Goal: Navigation & Orientation: Go to known website

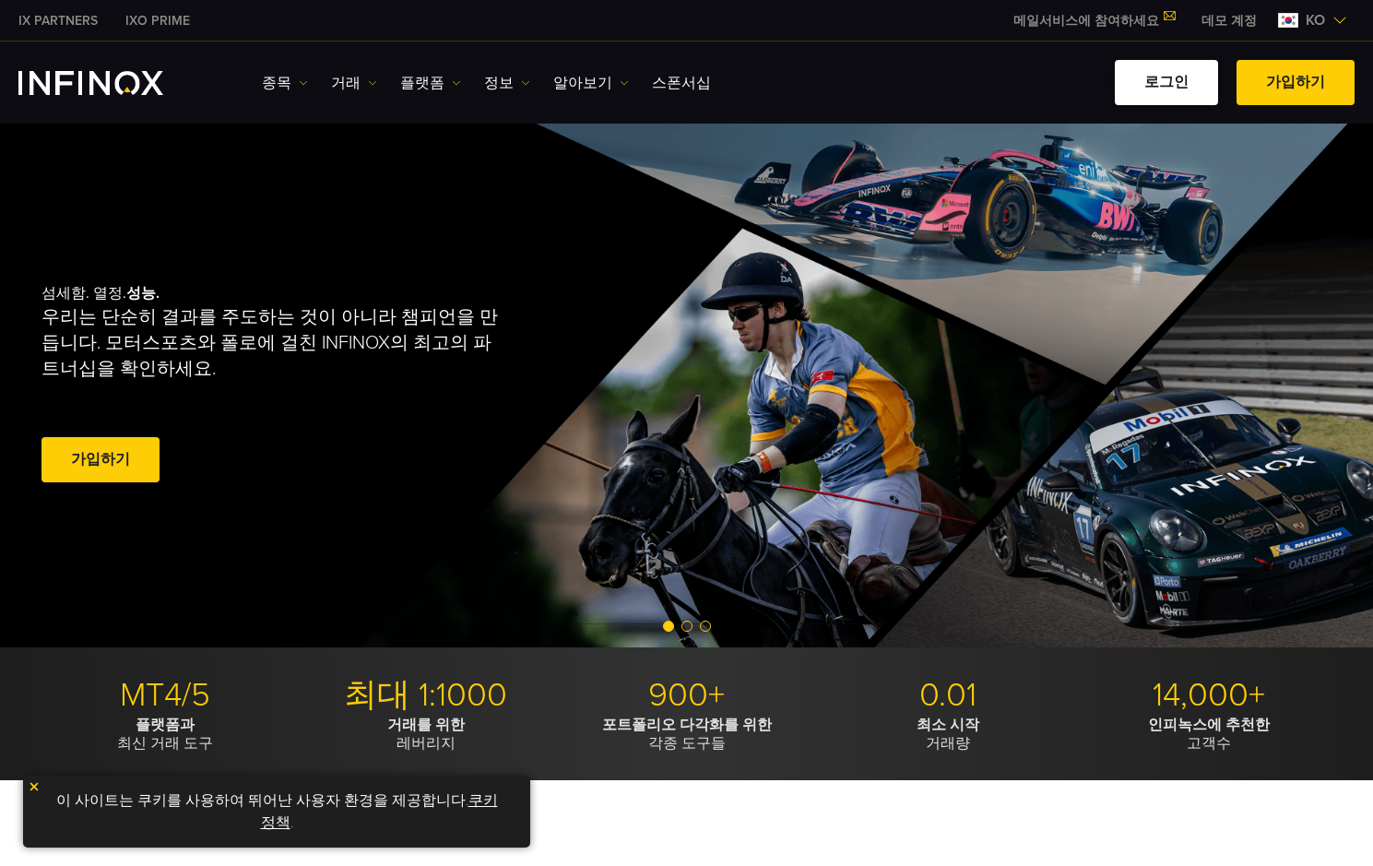
click at [1155, 84] on link "로그인" at bounding box center [1166, 82] width 103 height 45
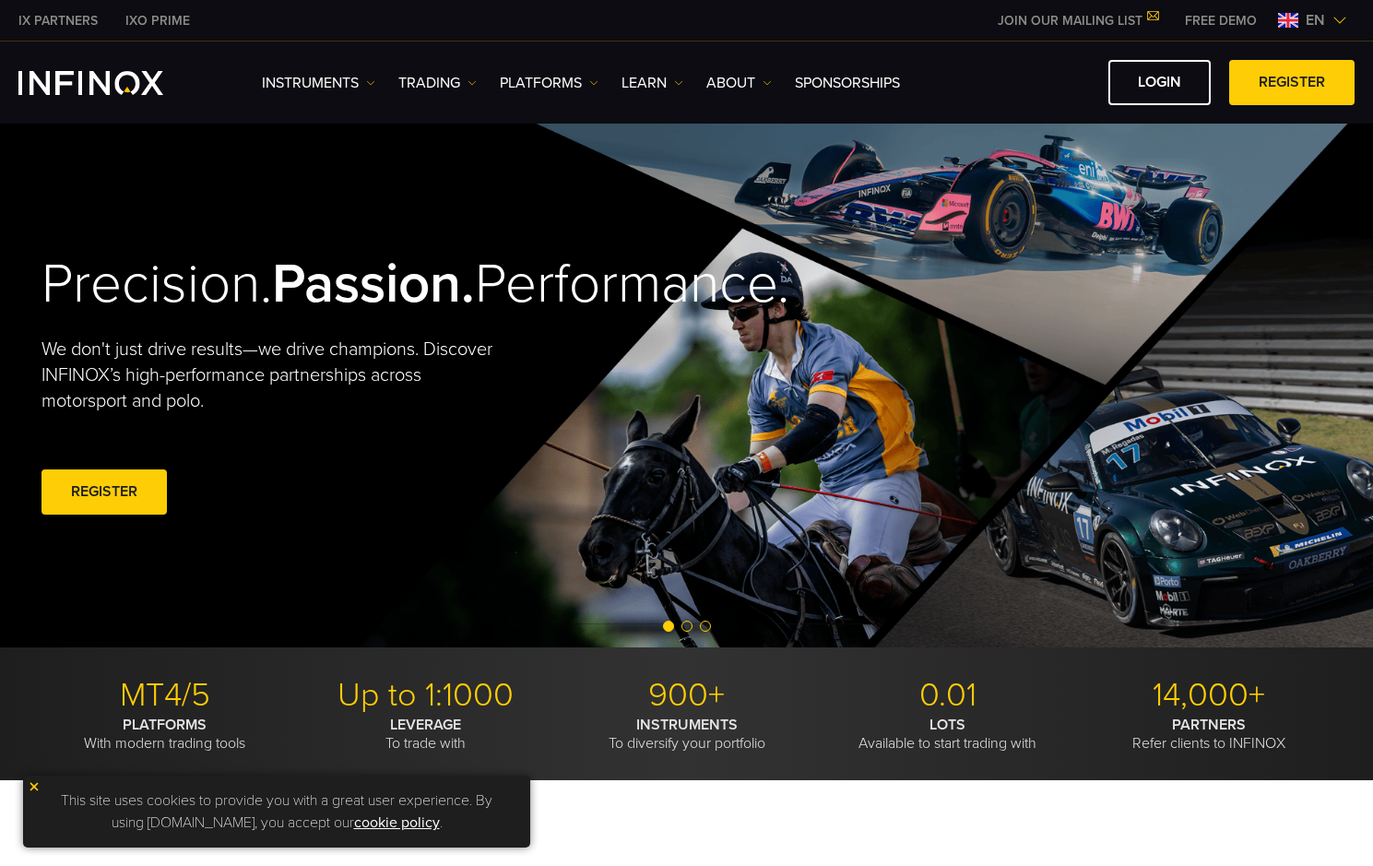
click at [1150, 84] on link "LOGIN" at bounding box center [1159, 82] width 102 height 45
